Goal: Task Accomplishment & Management: Use online tool/utility

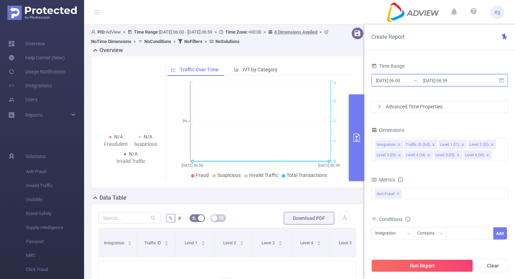
click at [501, 79] on icon at bounding box center [501, 80] width 5 height 5
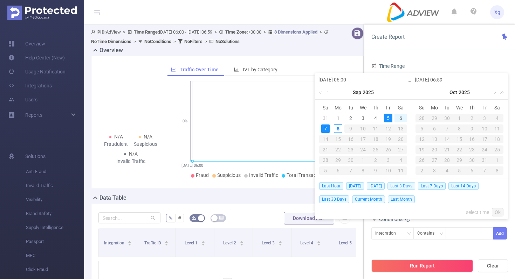
click at [409, 184] on span "Last 3 Days" at bounding box center [401, 186] width 28 height 8
type input "[DATE] 00:00"
type input "[DATE] 23:59"
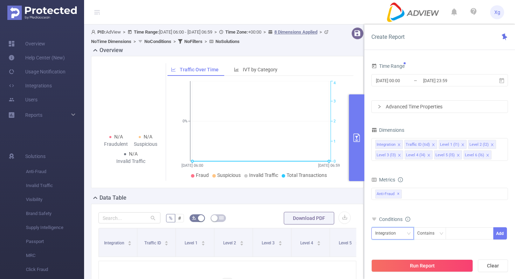
click at [405, 232] on div "Integration" at bounding box center [392, 234] width 35 height 12
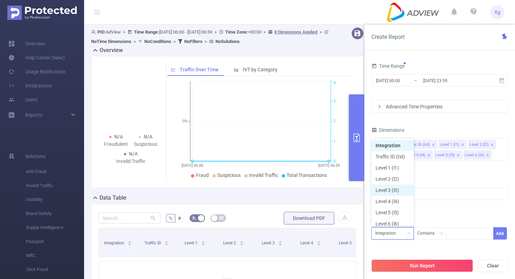
scroll to position [4, 0]
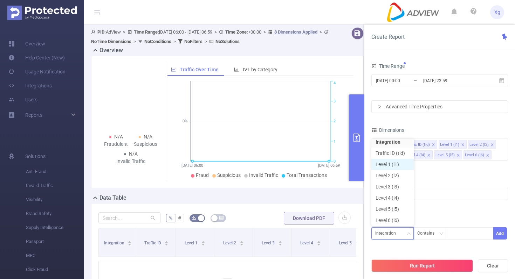
click at [399, 168] on li "Level 1 (l1)" at bounding box center [392, 164] width 42 height 11
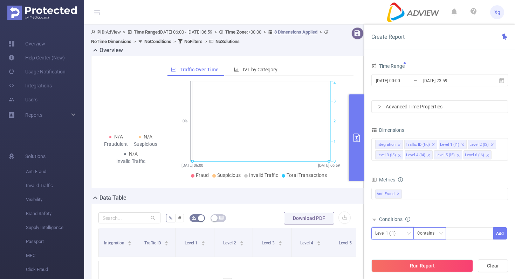
click at [428, 229] on div "Contains" at bounding box center [428, 234] width 22 height 12
click at [439, 201] on li "Is" at bounding box center [436, 196] width 47 height 11
click at [469, 239] on div at bounding box center [469, 234] width 40 height 12
paste input "SDK20251104110931stokfmb40cain58"
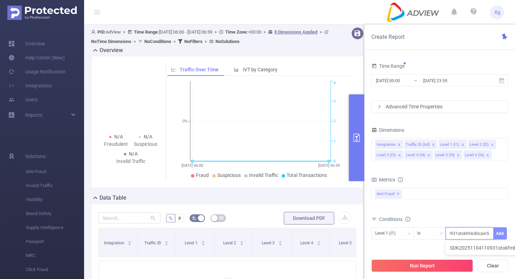
type input "SDK20251104110931stokfmb40cain58"
click at [505, 236] on button "Add" at bounding box center [500, 234] width 14 height 12
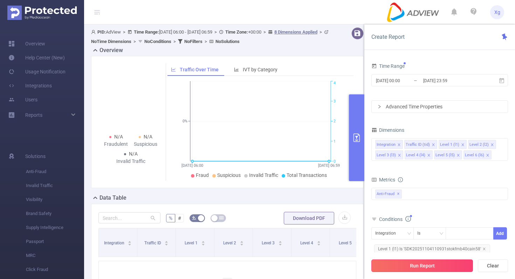
click at [438, 264] on button "Run Report" at bounding box center [422, 266] width 102 height 13
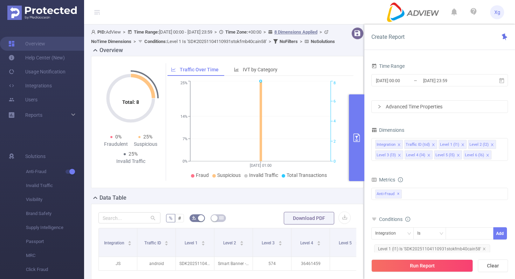
click at [357, 146] on button "primary" at bounding box center [356, 138] width 15 height 87
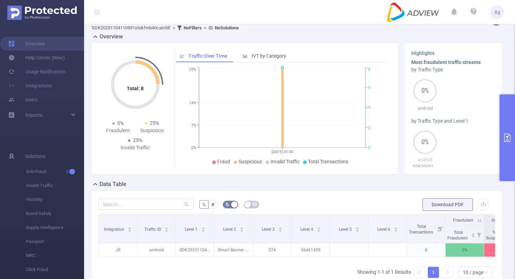
scroll to position [14, 0]
click at [511, 112] on button "primary" at bounding box center [506, 138] width 15 height 87
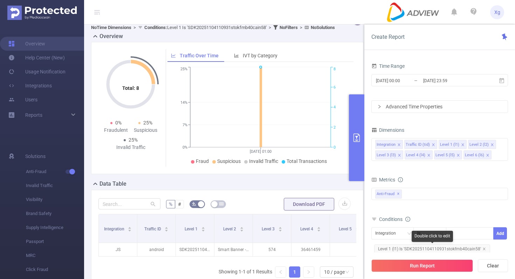
click at [407, 246] on span "Level 1 (l1) Is 'SDK20251104110931stokfmb40cain58'" at bounding box center [432, 249] width 116 height 9
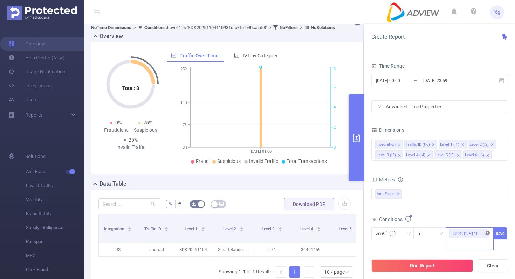
click at [487, 232] on icon "icon: close-circle" at bounding box center [487, 233] width 4 height 4
paste input "SDK202507300707503of854krsljgy0j"
type input "SDK202507300707503of854krsljgy0j"
click at [498, 234] on button "Save" at bounding box center [500, 234] width 14 height 12
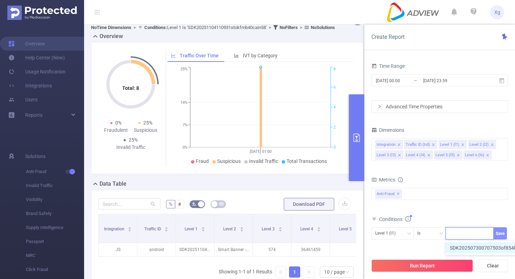
scroll to position [0, 0]
click at [485, 233] on icon "icon: close" at bounding box center [485, 234] width 4 height 4
click at [471, 232] on div at bounding box center [469, 234] width 40 height 12
paste input "SDK202507300707503of854krsljgy0j"
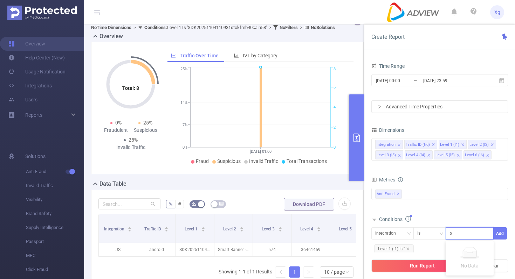
scroll to position [0, 34]
type input "SDK202507300707503of854krsljgy0j"
click at [410, 236] on icon "icon: down" at bounding box center [408, 234] width 4 height 5
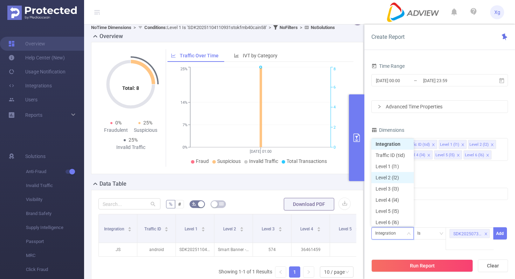
scroll to position [4, 0]
click at [400, 161] on li "Level 1 (l1)" at bounding box center [392, 164] width 42 height 11
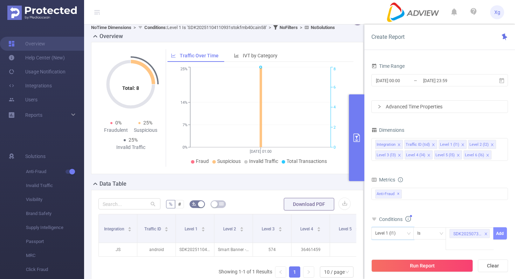
click at [500, 236] on button "Add" at bounding box center [500, 234] width 14 height 12
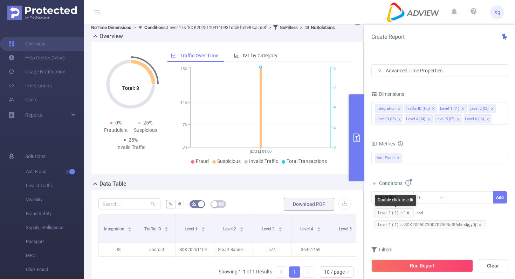
click at [409, 213] on icon "icon: close" at bounding box center [408, 213] width 4 height 4
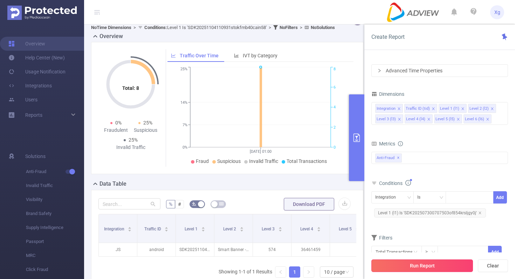
click at [418, 270] on button "Run Report" at bounding box center [422, 266] width 102 height 13
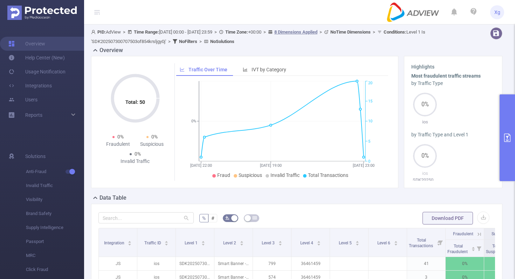
click at [513, 122] on button "primary" at bounding box center [506, 138] width 15 height 87
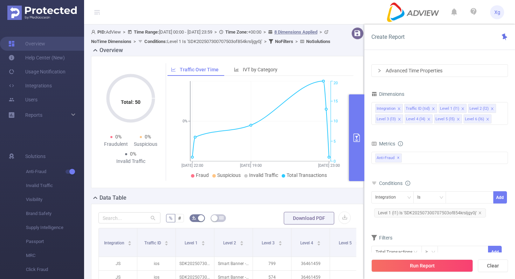
click at [418, 216] on span "Level 1 (l1) Is 'SDK202507300707503of854krsljgy0j'" at bounding box center [430, 213] width 112 height 9
click at [486, 199] on icon "icon: close" at bounding box center [486, 198] width 4 height 4
click at [459, 197] on div at bounding box center [469, 198] width 40 height 12
paste input "SDK20251104110931stokfmb40cain58"
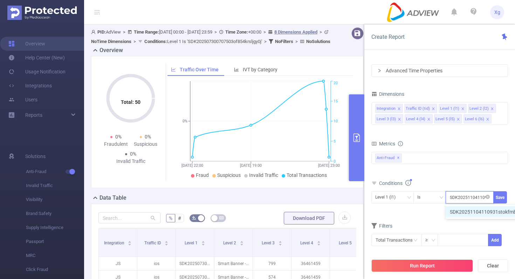
scroll to position [0, 34]
type input "SDK20251104110931stokfmb40cain58"
click at [502, 198] on button "Save" at bounding box center [500, 197] width 14 height 12
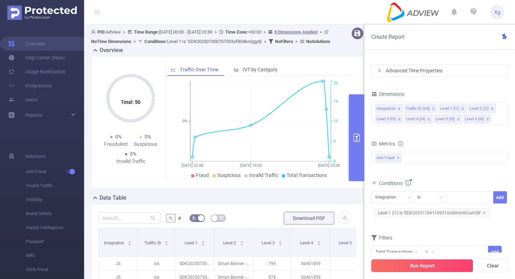
click at [412, 261] on button "Run Report" at bounding box center [422, 266] width 102 height 13
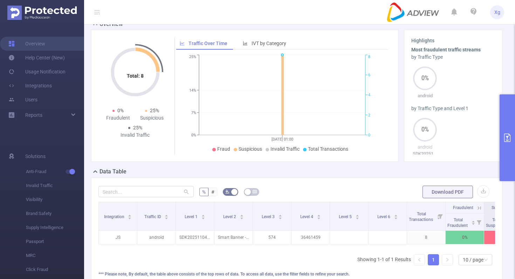
scroll to position [27, 0]
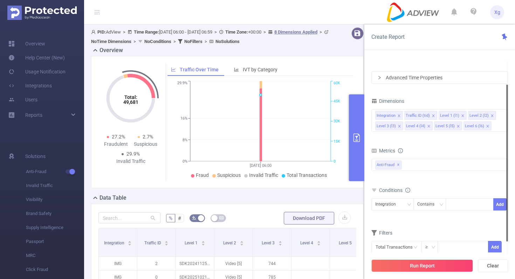
click at [428, 172] on div "Total General IVT Data Centers Disclosed Bots Known Crawlers Irregular Activity…" at bounding box center [439, 169] width 137 height 21
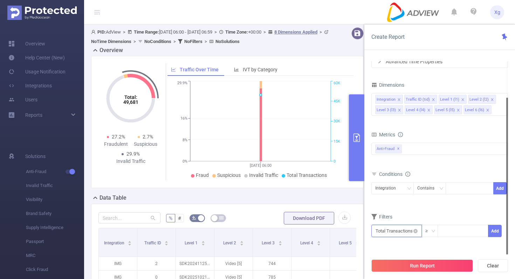
click at [416, 235] on input "text" at bounding box center [396, 231] width 50 height 12
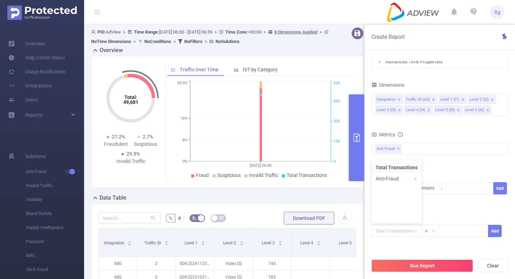
click at [464, 195] on div "Integration Contains Add" at bounding box center [439, 190] width 137 height 16
click at [400, 186] on div "Integration" at bounding box center [388, 189] width 26 height 12
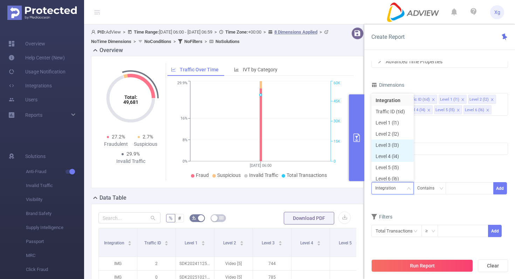
scroll to position [4, 0]
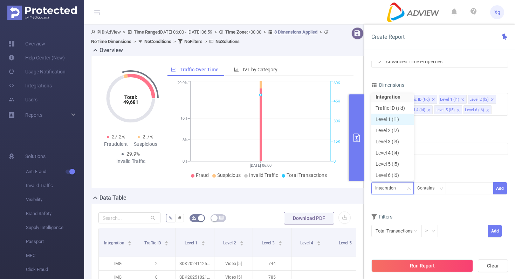
click at [389, 117] on li "Level 1 (l1)" at bounding box center [392, 119] width 42 height 11
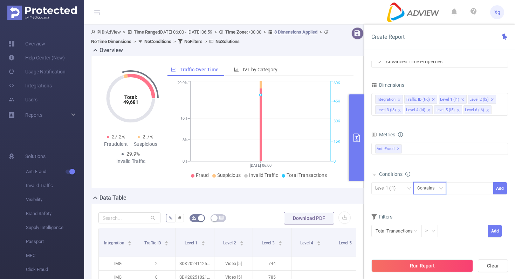
click at [434, 185] on div "Contains" at bounding box center [428, 189] width 22 height 12
click at [426, 212] on li "Is" at bounding box center [436, 214] width 47 height 11
click at [453, 193] on div at bounding box center [469, 189] width 40 height 12
paste input "SDK20251104110931stokfmb40cain58"
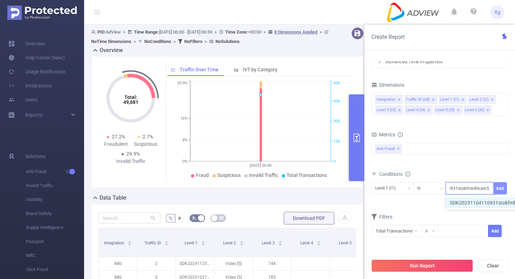
type input "SDK20251104110931stokfmb40cain58"
click at [500, 187] on button "Add" at bounding box center [500, 188] width 14 height 12
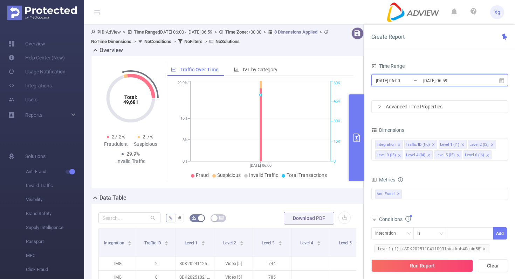
click at [500, 81] on icon at bounding box center [501, 80] width 5 height 5
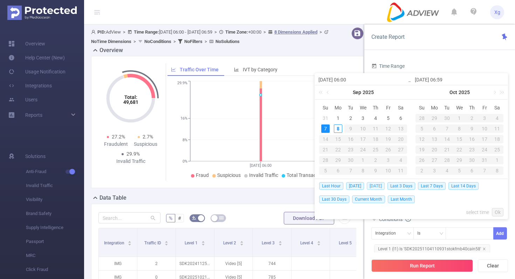
click at [383, 186] on span "[DATE]" at bounding box center [376, 186] width 18 height 8
type input "[DATE] 00:00"
type input "[DATE] 23:59"
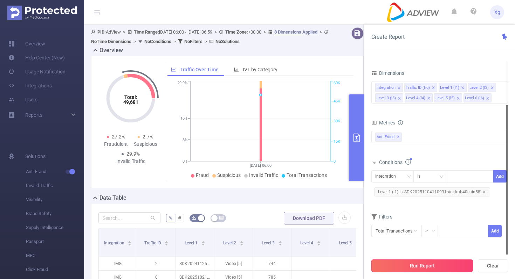
click at [429, 267] on button "Run Report" at bounding box center [422, 266] width 102 height 13
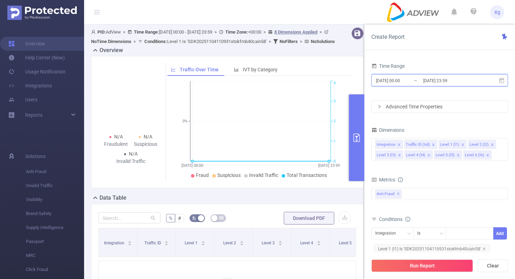
click at [502, 81] on icon at bounding box center [501, 81] width 6 height 6
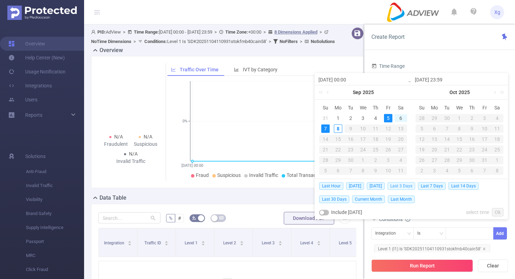
click at [407, 188] on span "Last 3 Days" at bounding box center [401, 186] width 28 height 8
type input "[DATE] 00:00"
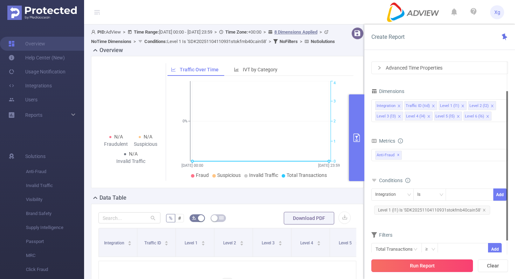
click at [427, 262] on button "Run Report" at bounding box center [422, 266] width 102 height 13
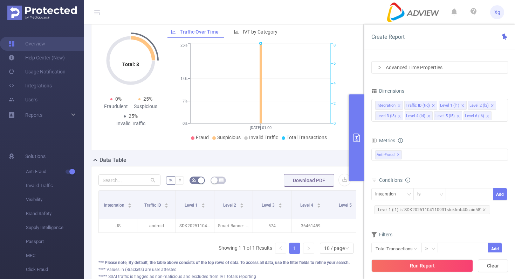
scroll to position [36, 0]
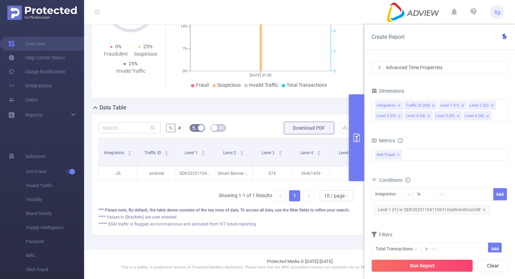
click at [363, 146] on button "primary" at bounding box center [356, 138] width 15 height 87
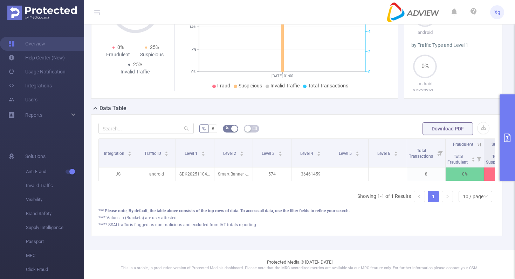
scroll to position [74, 0]
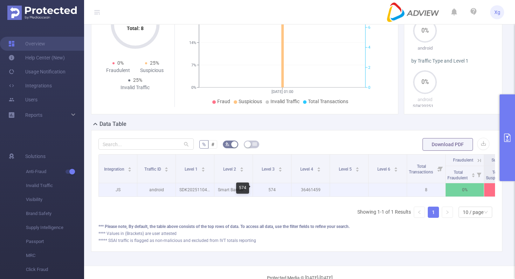
click at [268, 189] on p "574" at bounding box center [272, 189] width 38 height 13
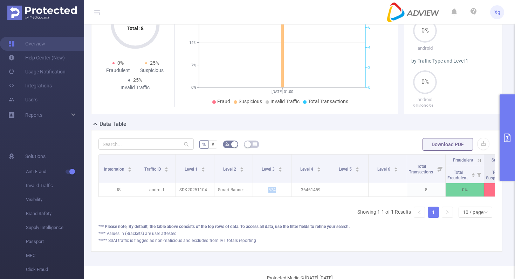
scroll to position [61, 0]
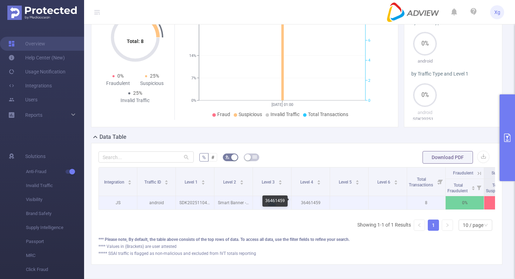
click at [311, 200] on p "36461459" at bounding box center [310, 202] width 38 height 13
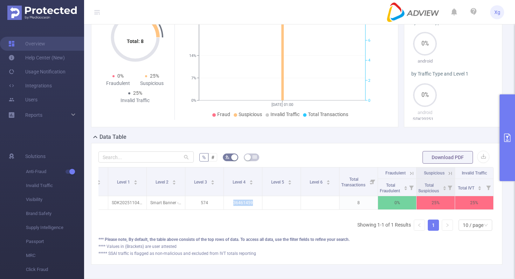
click at [502, 157] on button "primary" at bounding box center [506, 138] width 15 height 87
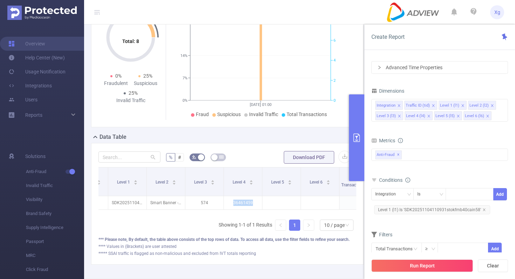
click at [361, 146] on button "primary" at bounding box center [356, 138] width 15 height 87
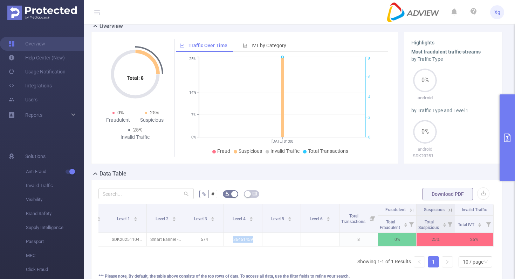
scroll to position [33, 0]
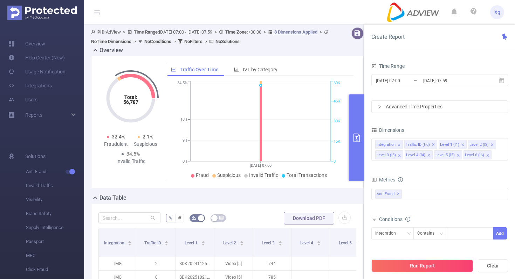
click at [437, 221] on div "Conditions" at bounding box center [439, 221] width 137 height 12
click at [410, 232] on icon "icon: down" at bounding box center [408, 234] width 4 height 4
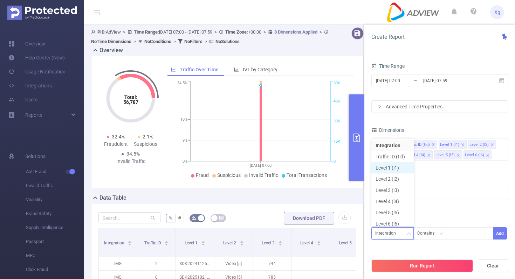
click at [388, 163] on li "Level 1 (l1)" at bounding box center [392, 167] width 42 height 11
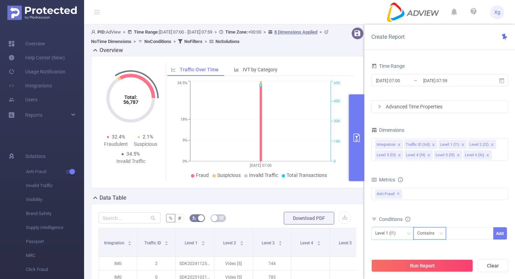
click at [438, 230] on div "Contains" at bounding box center [428, 234] width 22 height 12
click at [442, 199] on li "Is" at bounding box center [436, 196] width 47 height 11
click at [460, 234] on div at bounding box center [469, 234] width 40 height 12
paste input "SDK20251104110931stokfmb40cain58"
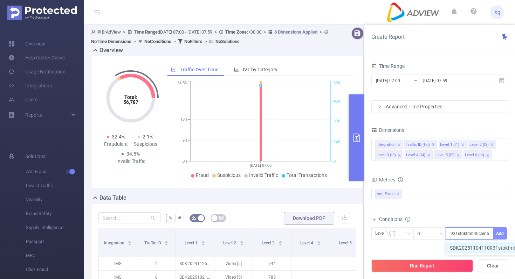
type input "SDK20251104110931stokfmb40cain58"
click at [505, 234] on button "Add" at bounding box center [500, 234] width 14 height 12
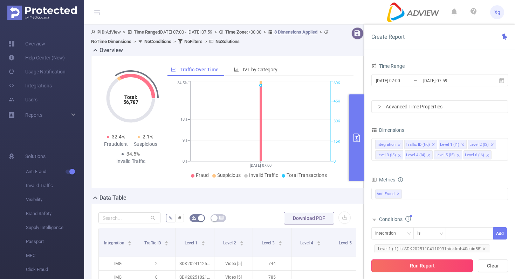
click at [424, 265] on button "Run Report" at bounding box center [422, 266] width 102 height 13
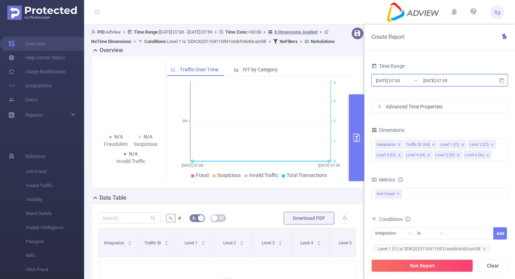
click at [501, 79] on icon at bounding box center [501, 80] width 5 height 5
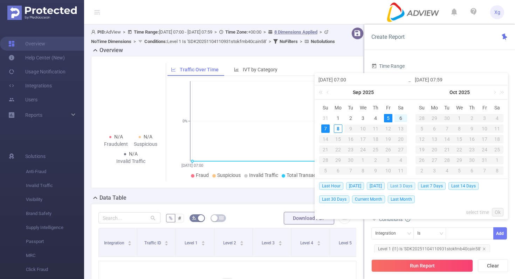
click at [406, 186] on span "Last 3 Days" at bounding box center [401, 186] width 28 height 8
type input "[DATE] 00:00"
type input "[DATE] 23:59"
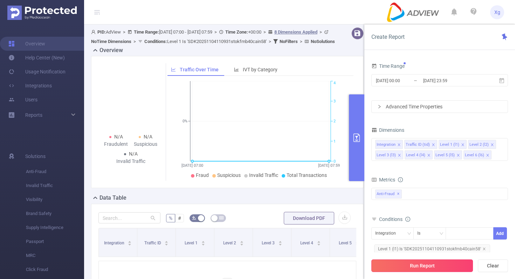
click at [423, 269] on button "Run Report" at bounding box center [422, 266] width 102 height 13
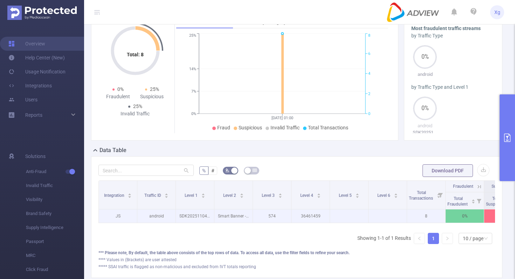
scroll to position [0, 68]
